Goal: Transaction & Acquisition: Book appointment/travel/reservation

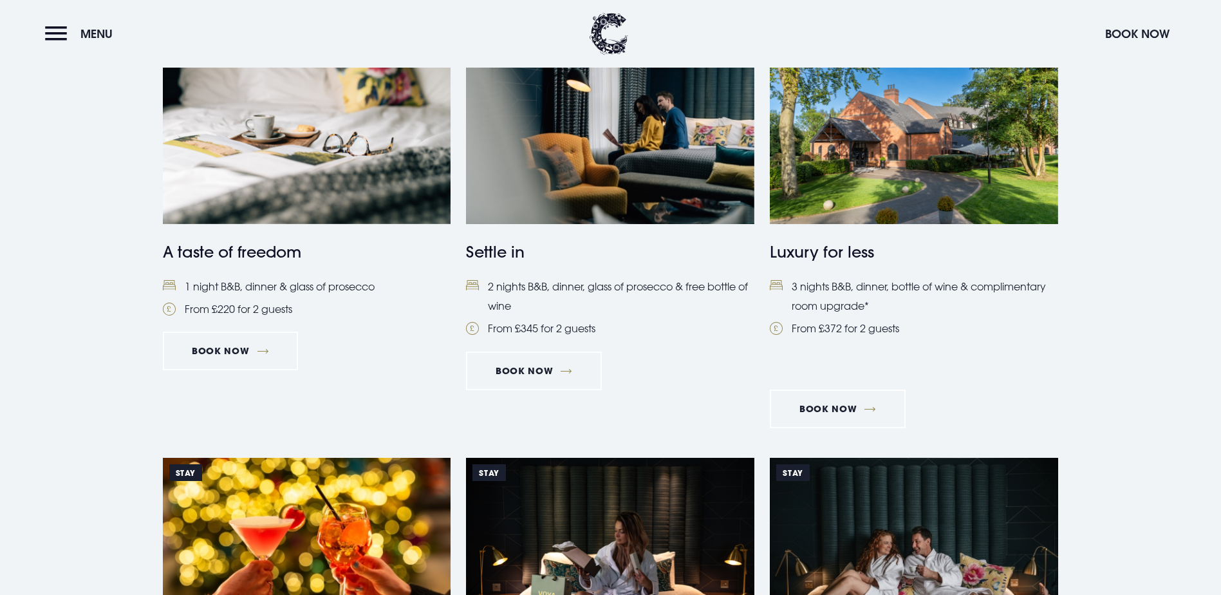
scroll to position [579, 0]
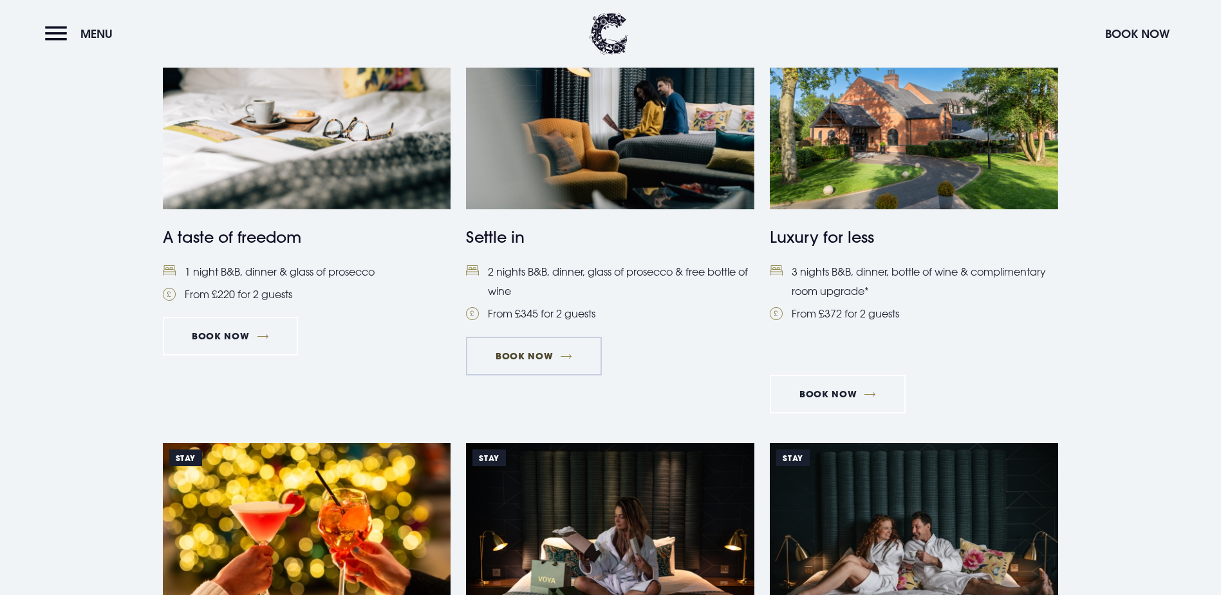
click at [523, 375] on link "Book Now" at bounding box center [533, 356] width 135 height 39
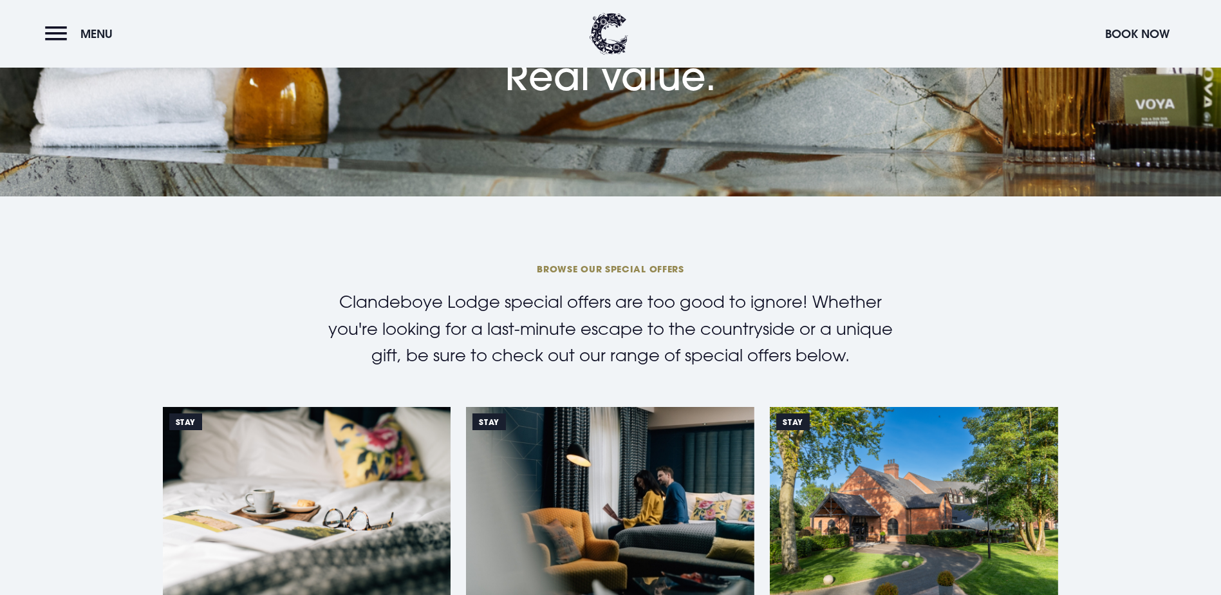
scroll to position [0, 0]
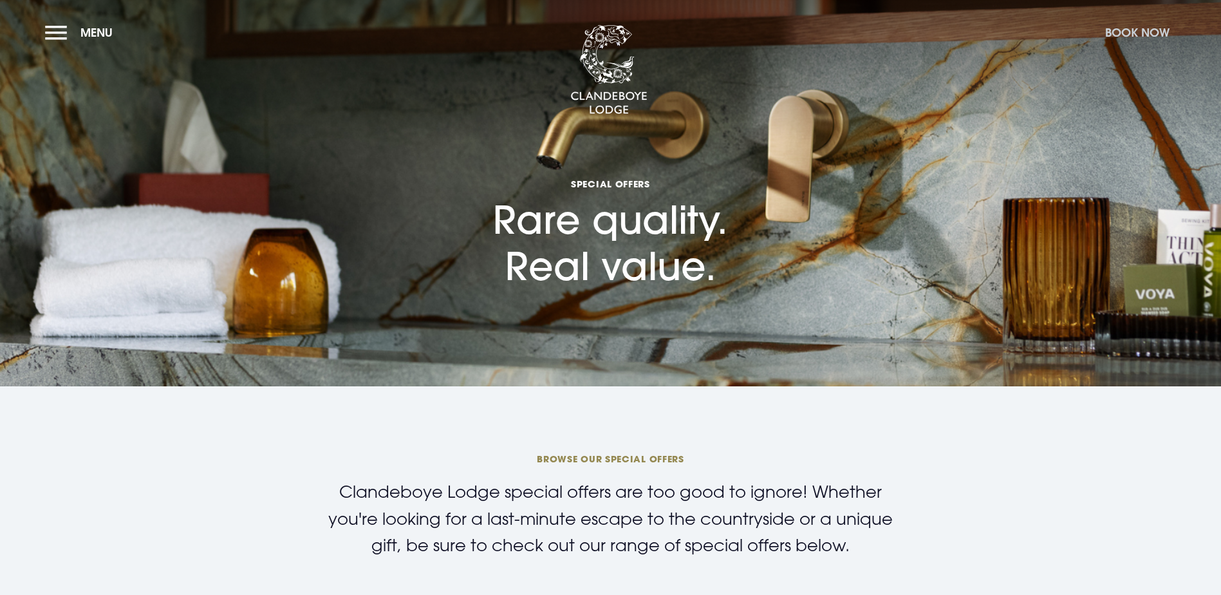
click at [1150, 26] on button "Book Now" at bounding box center [1137, 33] width 77 height 28
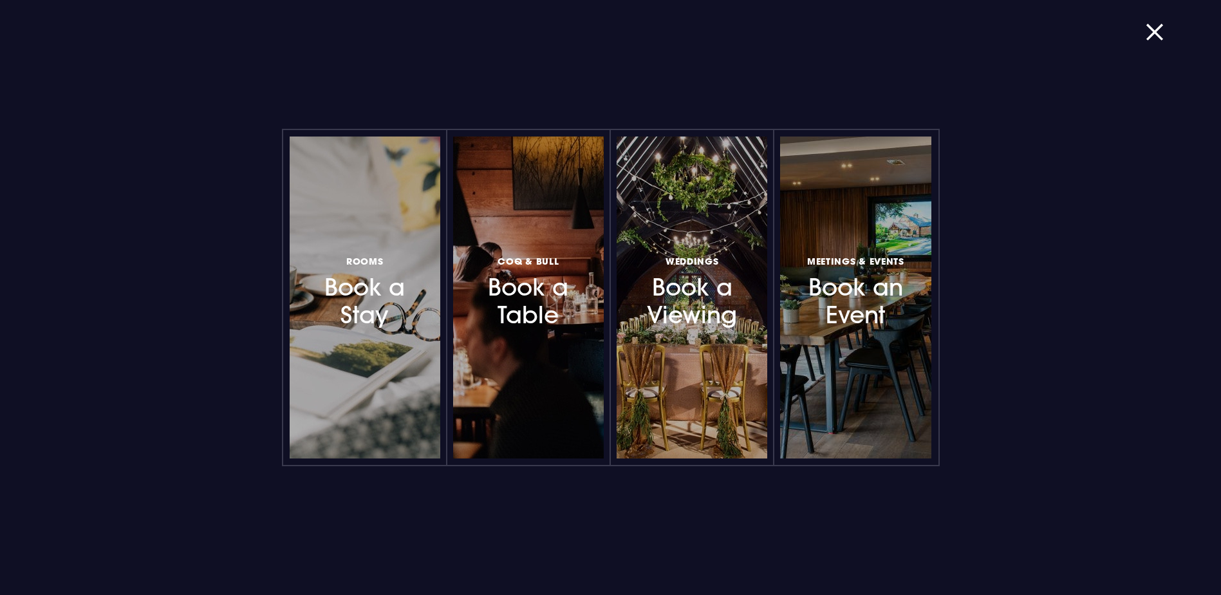
click at [363, 287] on h3 "Rooms Book a Stay" at bounding box center [365, 290] width 112 height 77
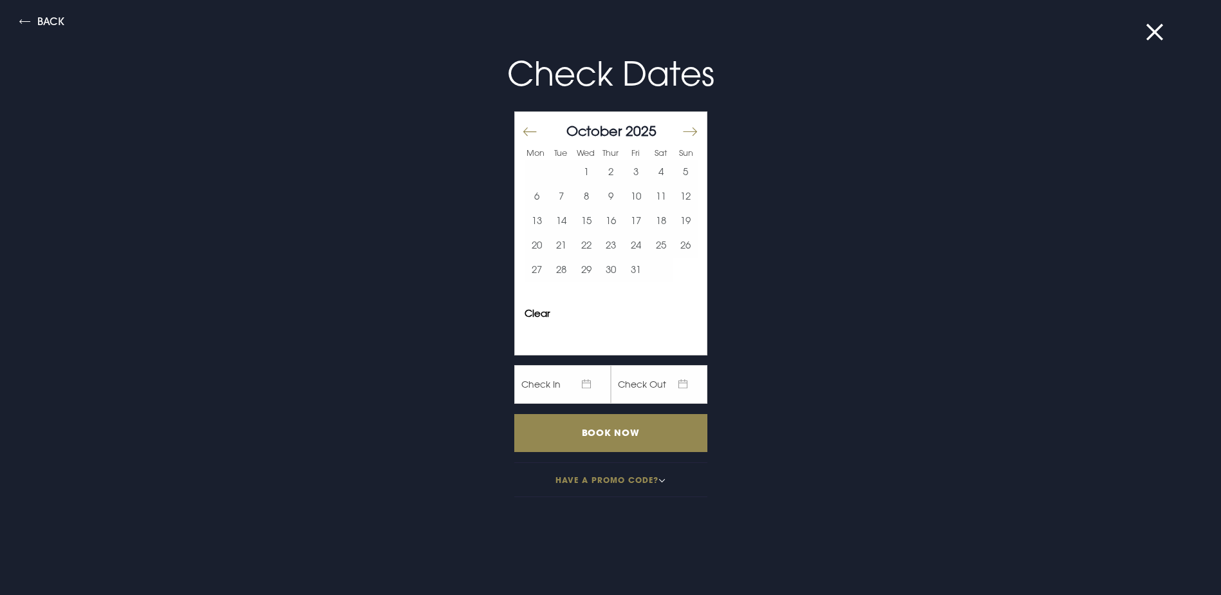
click at [683, 129] on button "Move forward to switch to the next month." at bounding box center [689, 131] width 15 height 27
click at [683, 128] on button "Move forward to switch to the next month." at bounding box center [689, 131] width 15 height 27
click at [684, 128] on button "Move forward to switch to the next month." at bounding box center [689, 131] width 15 height 27
click at [656, 267] on button "28" at bounding box center [660, 269] width 25 height 24
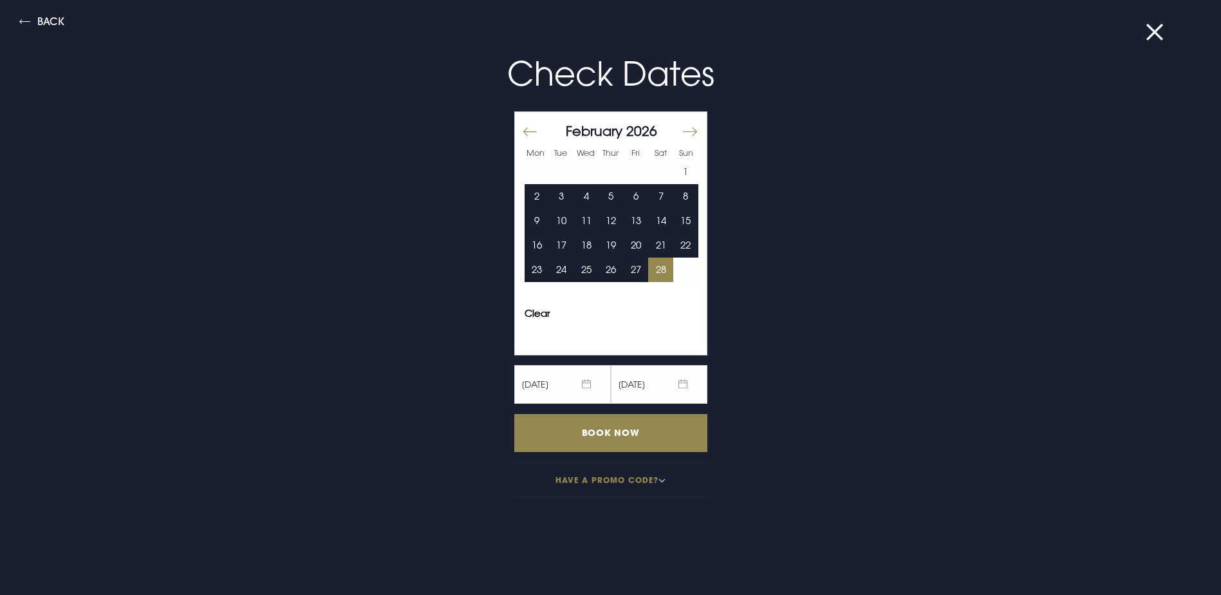
click at [682, 131] on button "Move forward to switch to the next month." at bounding box center [689, 131] width 15 height 27
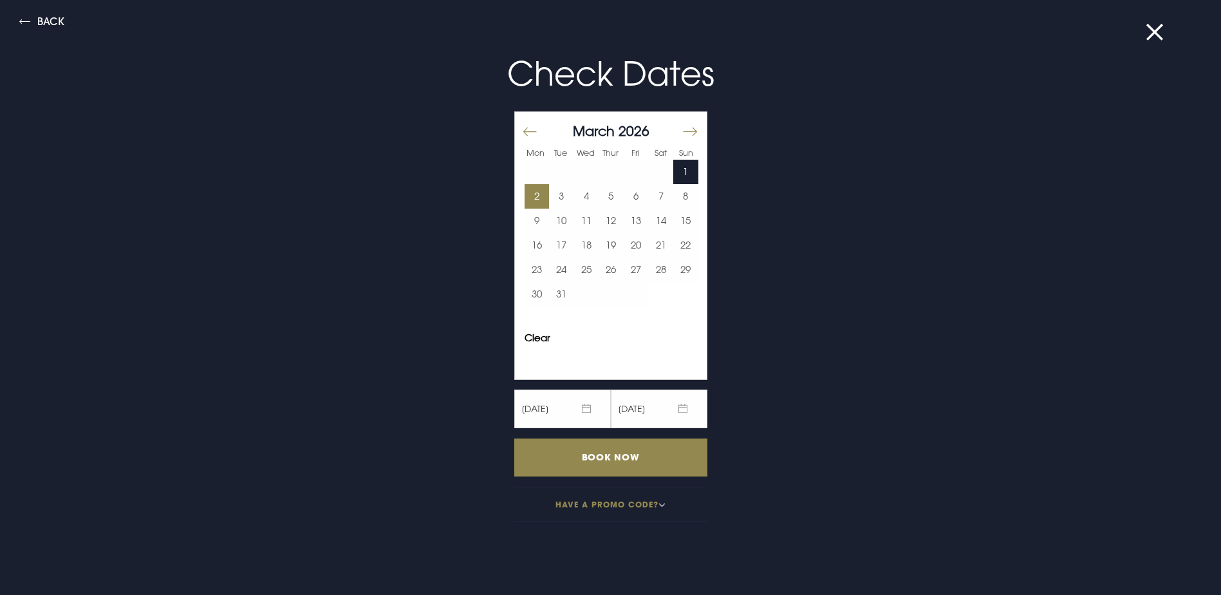
click at [525, 195] on button "2" at bounding box center [537, 196] width 25 height 24
click at [568, 406] on span "[DATE]" at bounding box center [562, 408] width 97 height 39
click at [626, 458] on input "Book Now" at bounding box center [610, 457] width 193 height 38
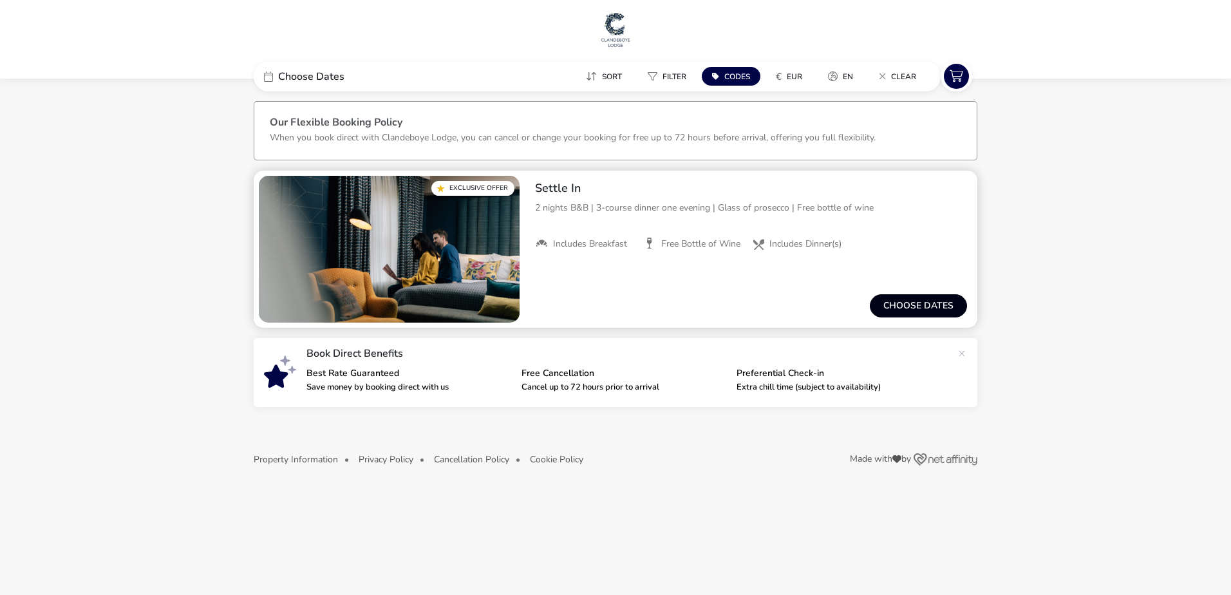
click at [920, 306] on button "Choose dates" at bounding box center [918, 305] width 97 height 23
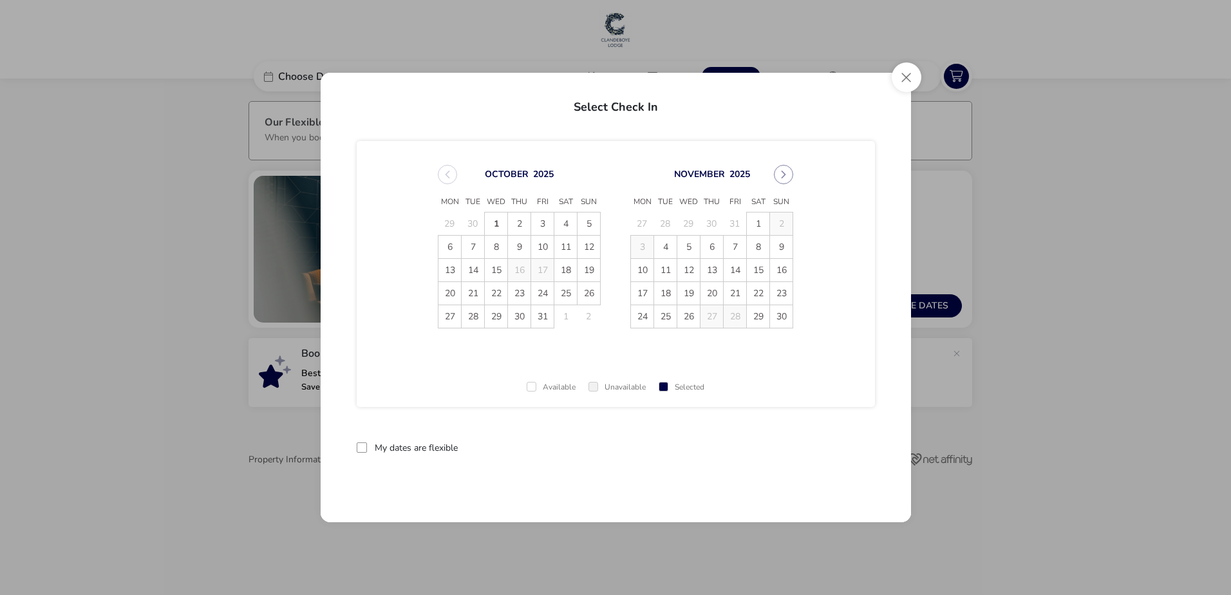
click at [780, 180] on button "Next Month" at bounding box center [783, 174] width 19 height 19
click at [780, 178] on span "November 2025 Mon Tue Wed Thu Fri Sat Sun 27 28 29 30 31 1 2 3 4 5 6 7 8 9 10 1…" at bounding box center [615, 246] width 378 height 194
click at [781, 178] on button "Next Month" at bounding box center [783, 174] width 19 height 19
click at [783, 177] on button "Next Month" at bounding box center [783, 174] width 19 height 19
click at [756, 316] on span "28" at bounding box center [758, 316] width 23 height 23
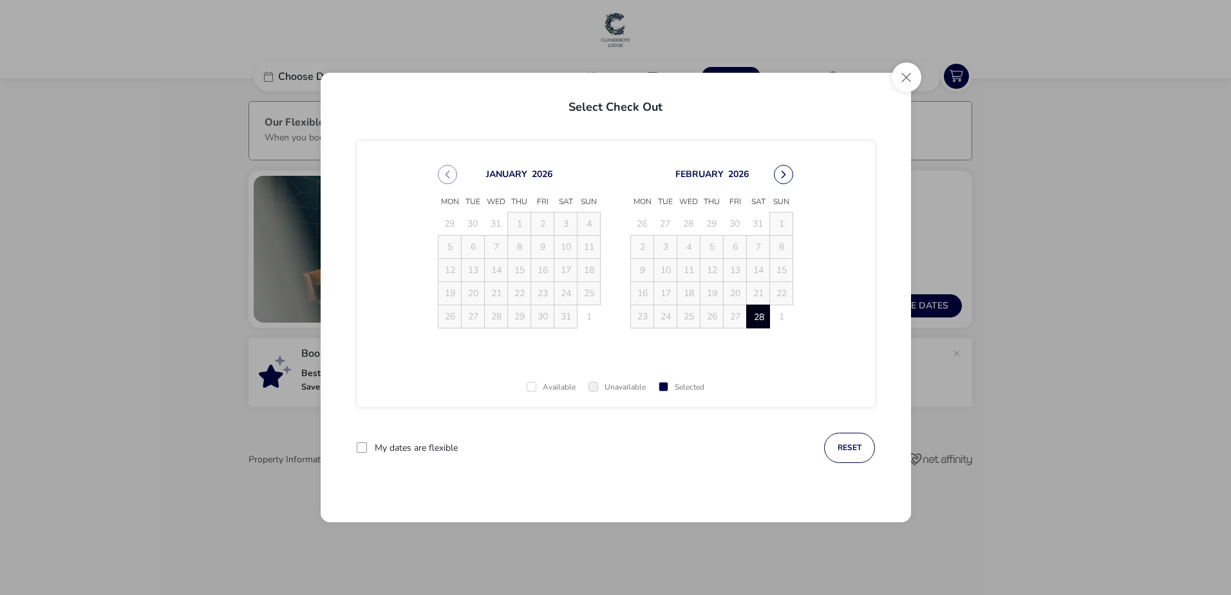
drag, startPoint x: 786, startPoint y: 177, endPoint x: 791, endPoint y: 168, distance: 10.4
click at [787, 176] on button "Next Month" at bounding box center [783, 174] width 19 height 19
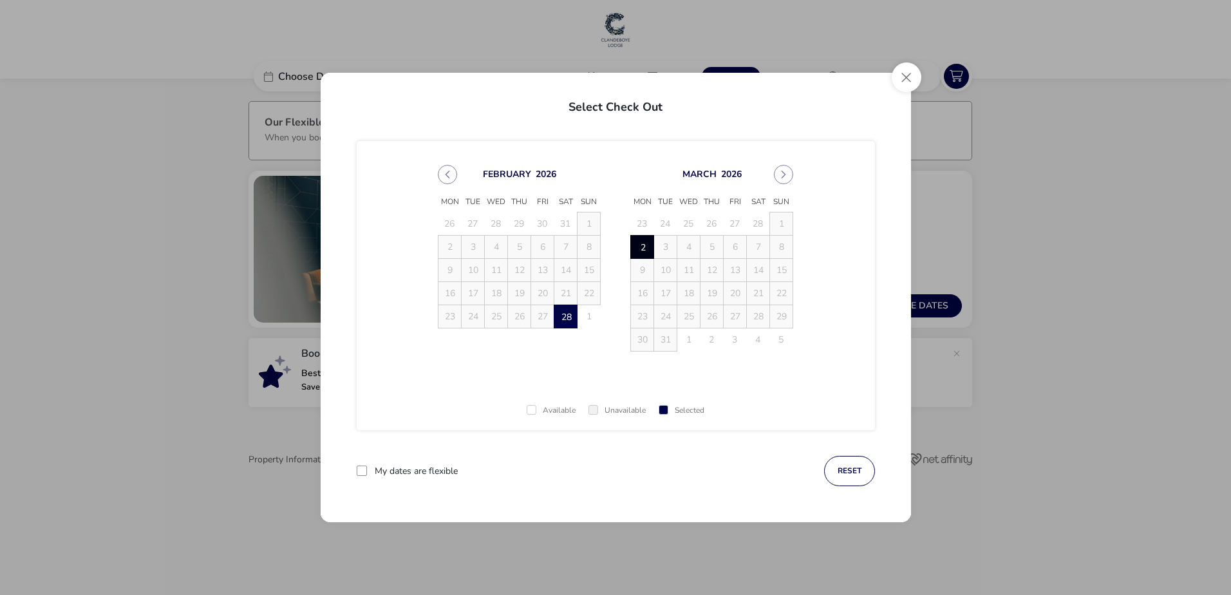
click at [641, 248] on span "2" at bounding box center [642, 247] width 23 height 23
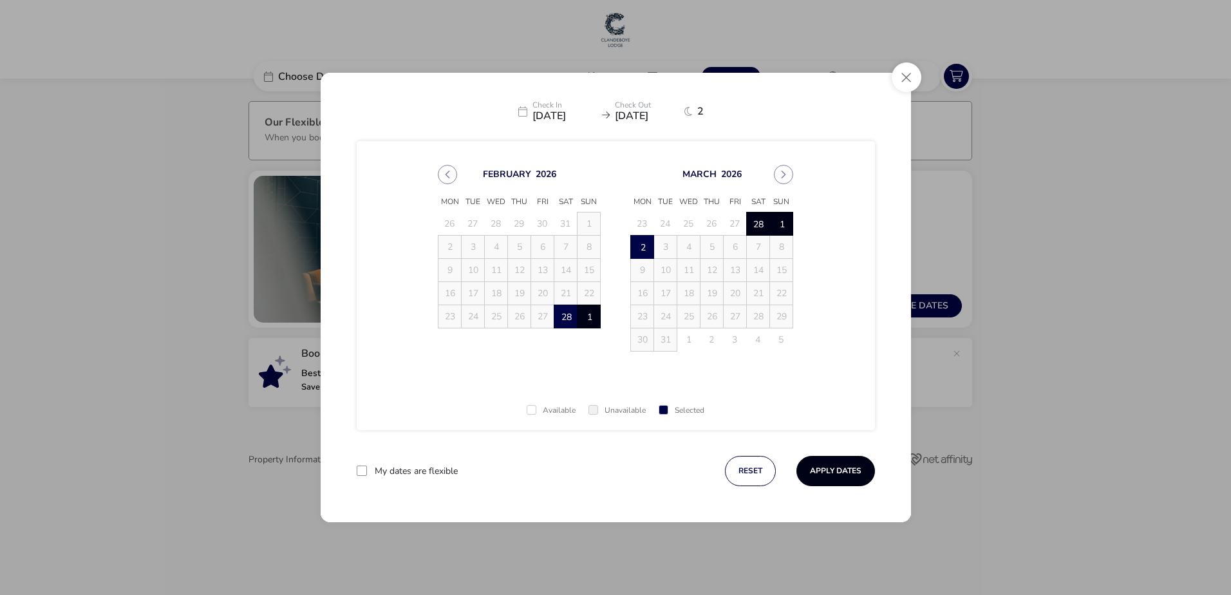
click at [825, 471] on button "Apply Dates" at bounding box center [835, 471] width 79 height 30
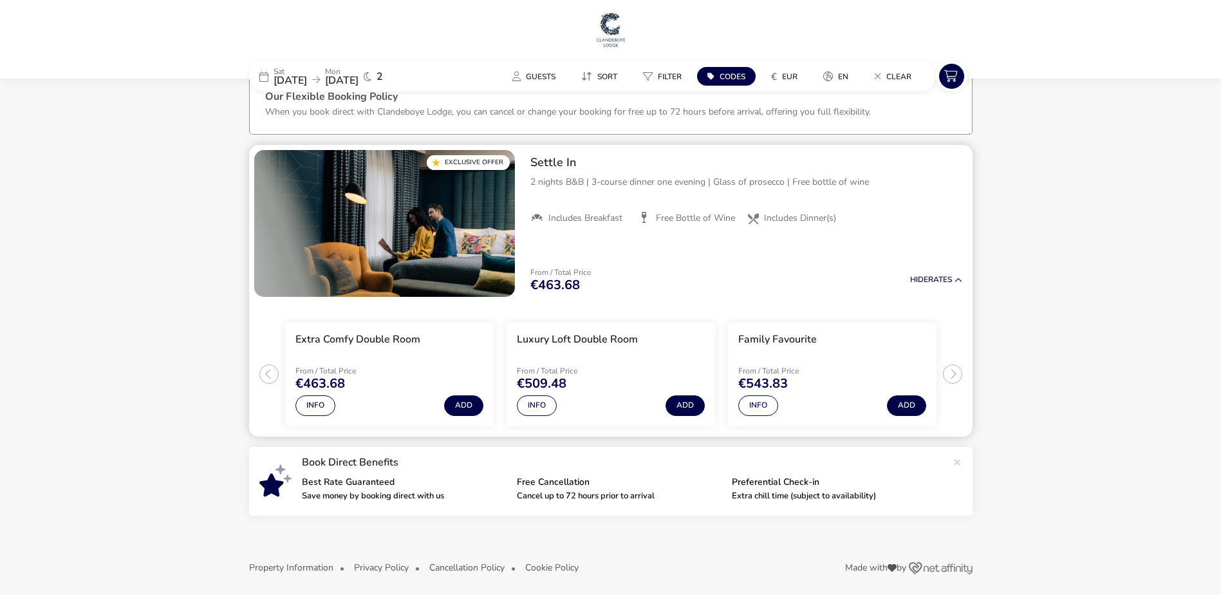
scroll to position [31, 0]
